Goal: Task Accomplishment & Management: Manage account settings

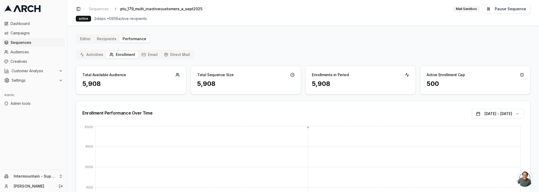
click at [93, 56] on button "Activities" at bounding box center [91, 54] width 29 height 7
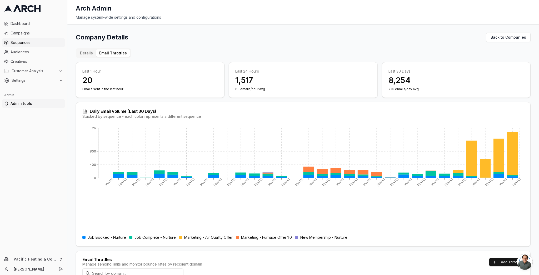
click at [40, 45] on span "Sequences" at bounding box center [37, 42] width 52 height 5
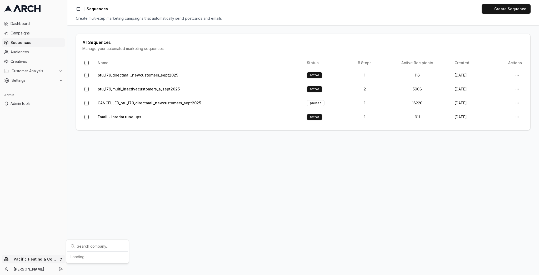
click at [43, 258] on html "Dashboard Campaigns Sequences Audiences Creatives Customer Analysis Settings Ad…" at bounding box center [269, 137] width 539 height 275
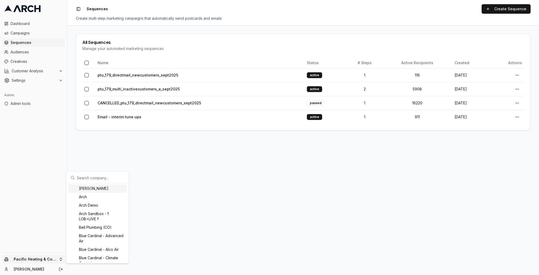
click at [96, 178] on input "text" at bounding box center [101, 178] width 48 height 11
type input "sup"
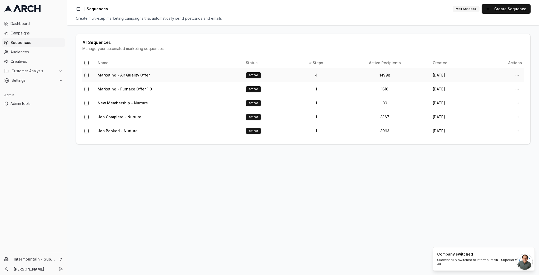
click at [136, 75] on link "Marketing - Air Quality Offer" at bounding box center [124, 75] width 52 height 4
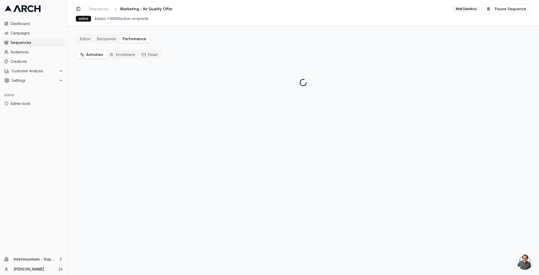
click at [98, 54] on button "Activities" at bounding box center [91, 54] width 29 height 7
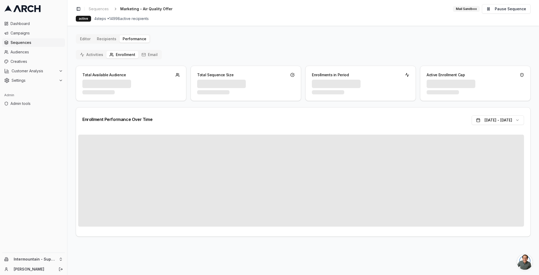
click at [129, 55] on button "Enrollment" at bounding box center [122, 54] width 32 height 7
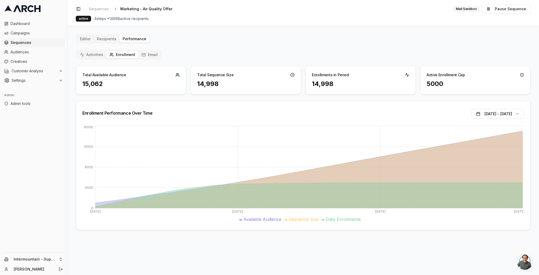
click at [152, 53] on button "Email" at bounding box center [149, 54] width 22 height 7
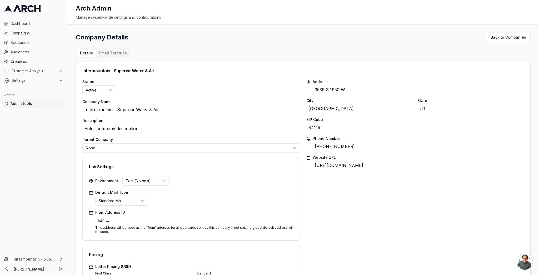
click at [103, 51] on button "Email Throttles" at bounding box center [113, 52] width 34 height 7
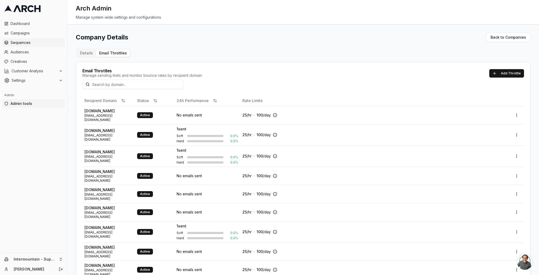
click at [25, 41] on span "Sequences" at bounding box center [37, 42] width 52 height 5
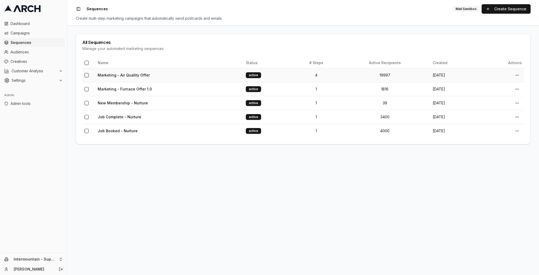
click at [122, 77] on td "Marketing - Air Quality Offer" at bounding box center [170, 75] width 148 height 14
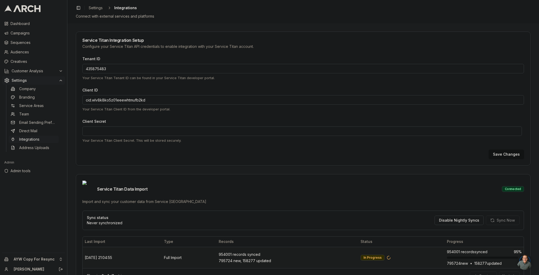
click at [241, 252] on div "954001 records synced" at bounding box center [288, 254] width 138 height 5
